Goal: Check status

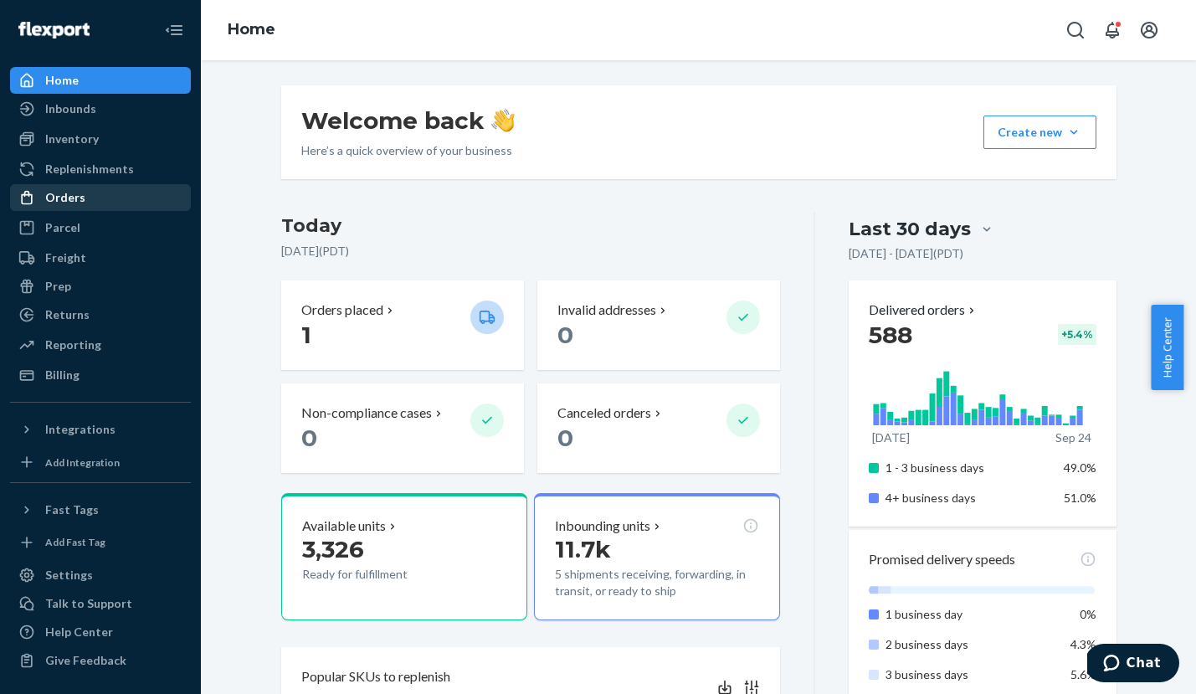
click at [64, 197] on div "Orders" at bounding box center [65, 197] width 40 height 17
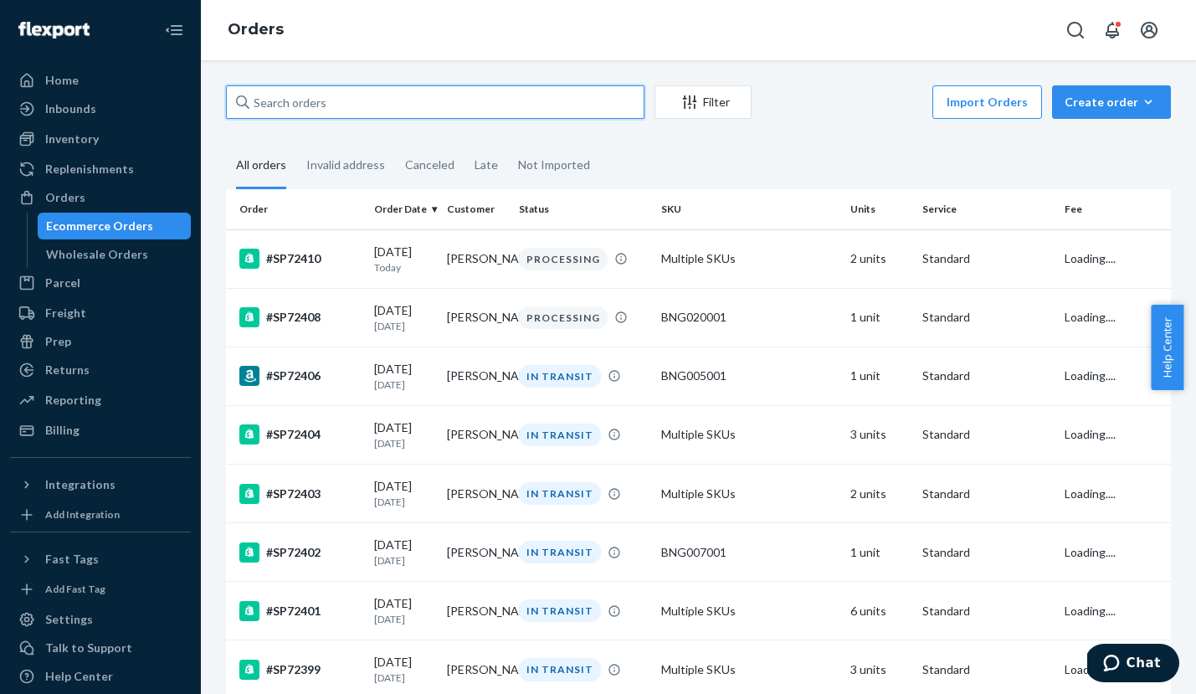
click at [289, 102] on input "text" at bounding box center [435, 101] width 418 height 33
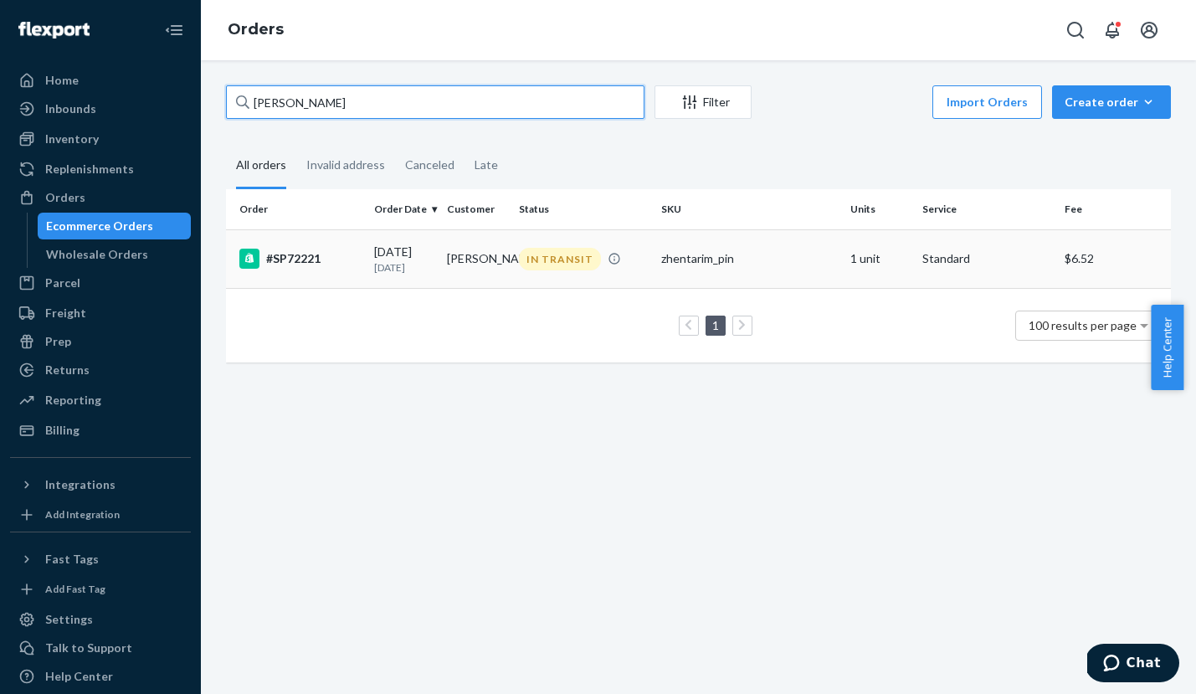
type input "[PERSON_NAME]"
click at [294, 259] on div "#SP72221" at bounding box center [299, 258] width 121 height 20
